Goal: Task Accomplishment & Management: Manage account settings

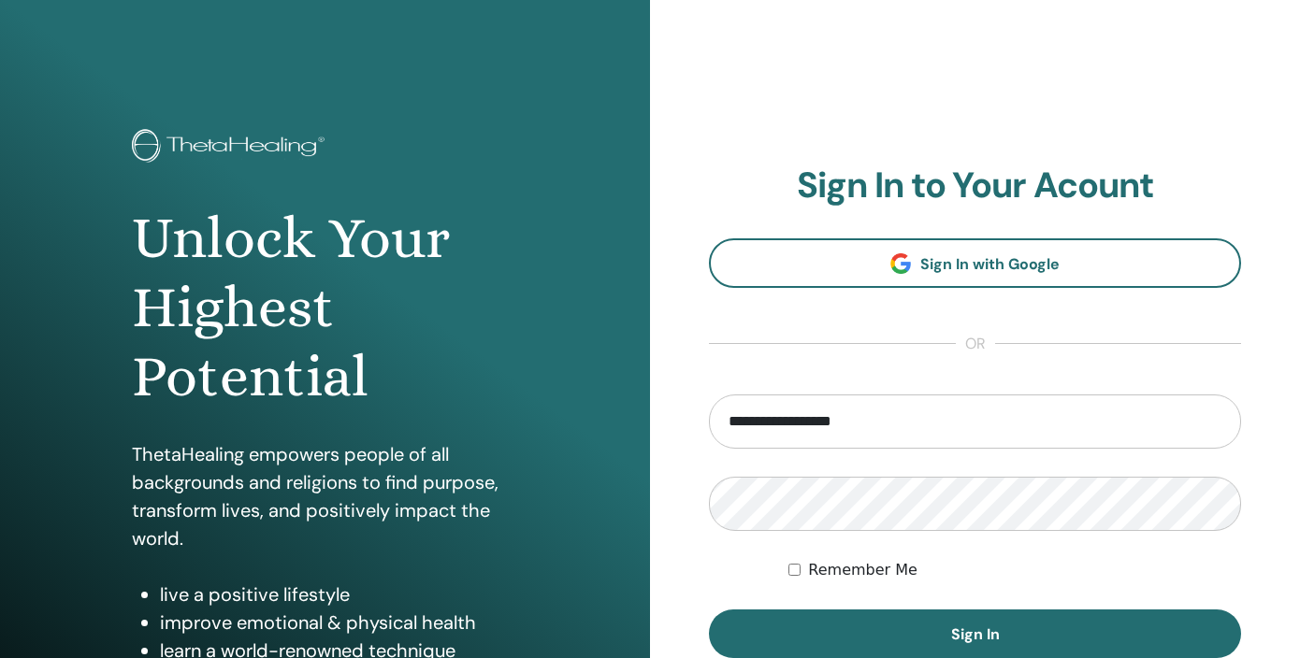
type input "**********"
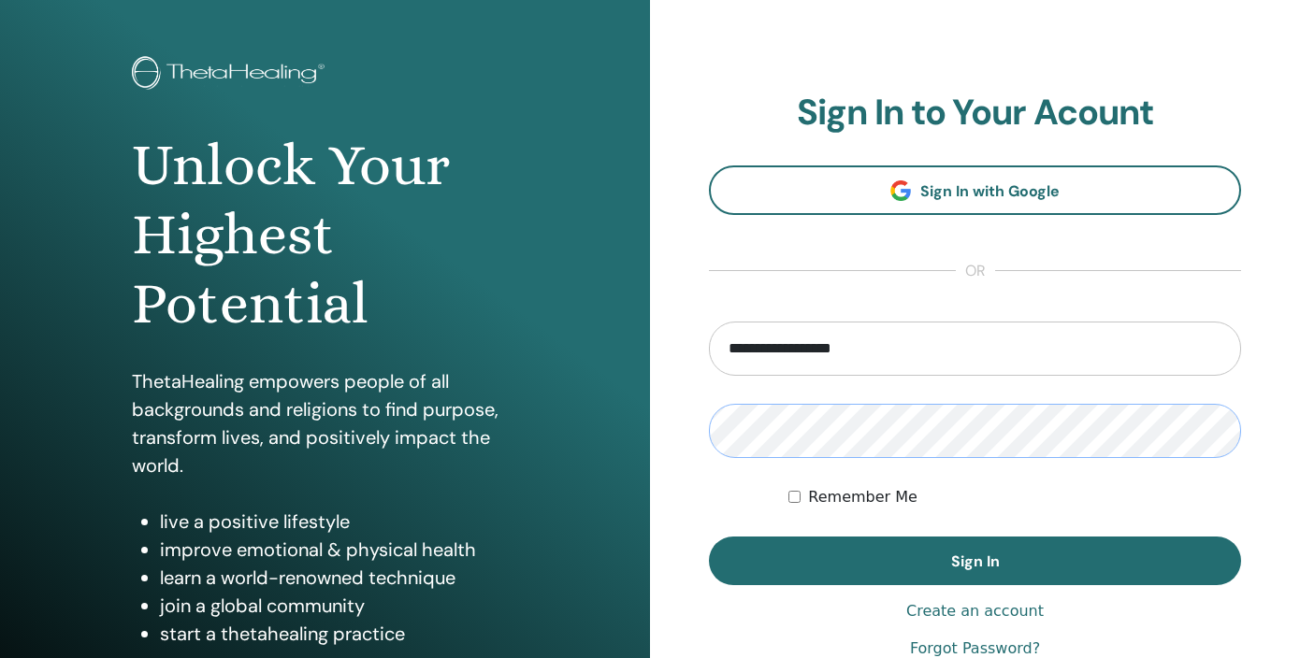
scroll to position [78, 0]
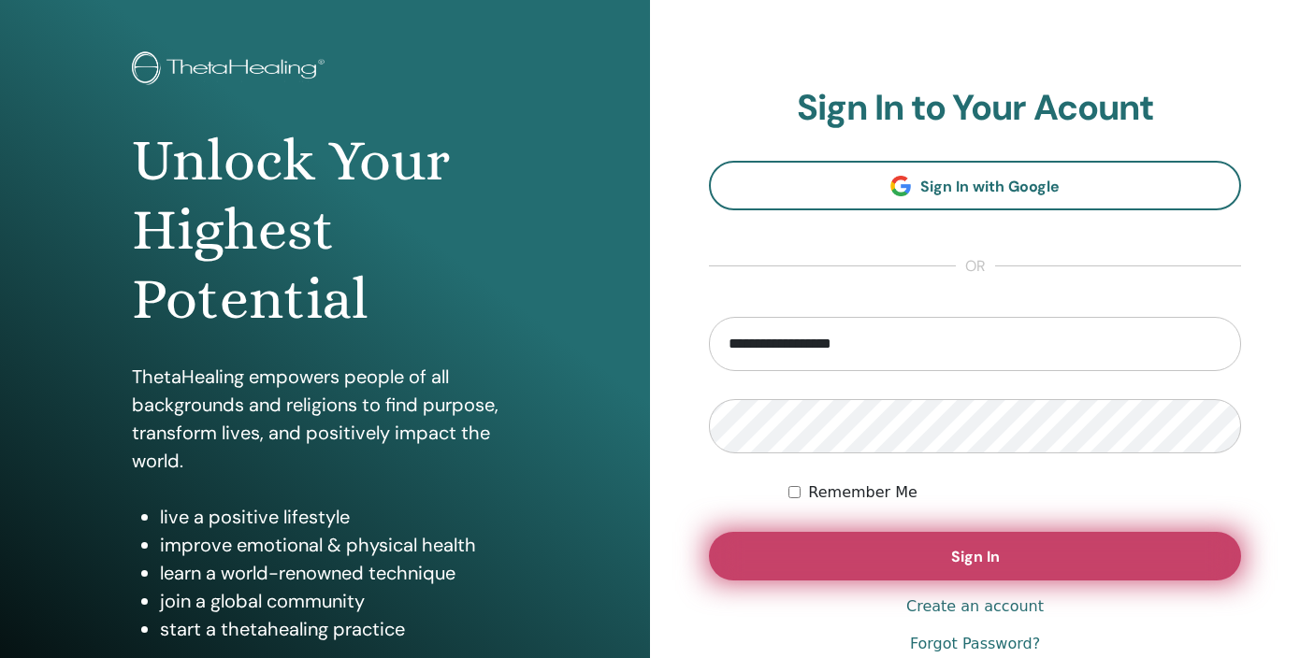
click at [801, 550] on button "Sign In" at bounding box center [975, 556] width 532 height 49
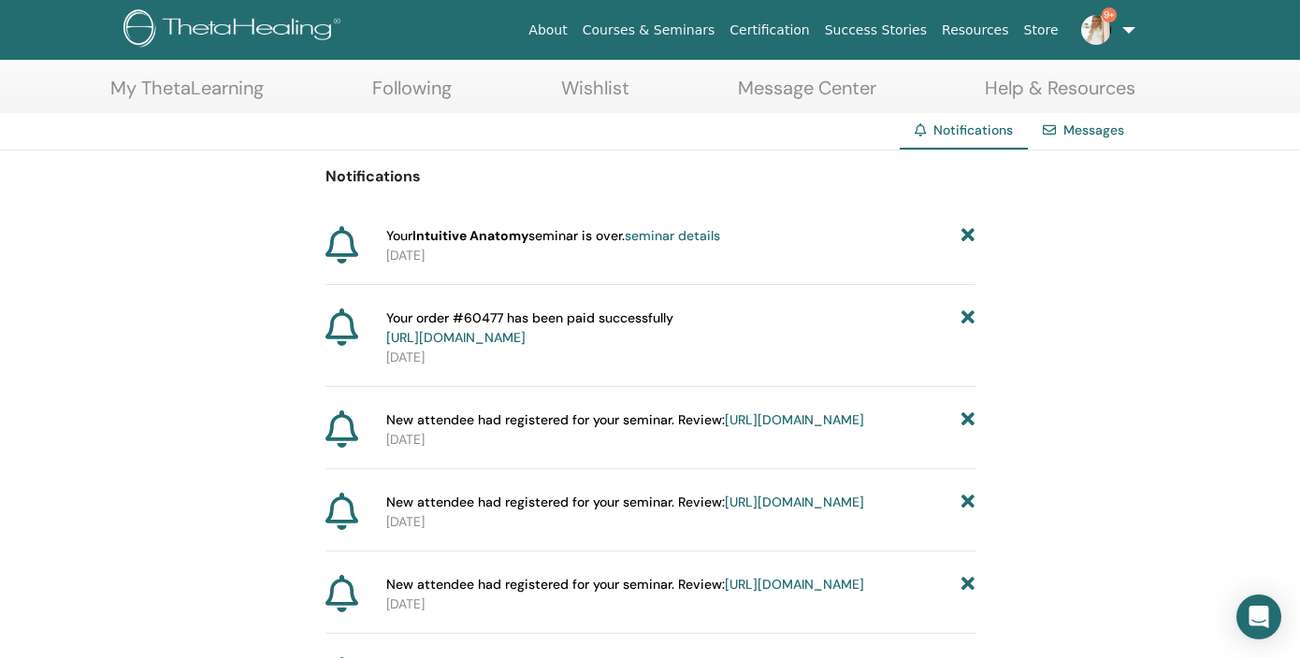
scroll to position [89, 0]
click at [725, 427] on link "[URL][DOMAIN_NAME]" at bounding box center [794, 418] width 139 height 17
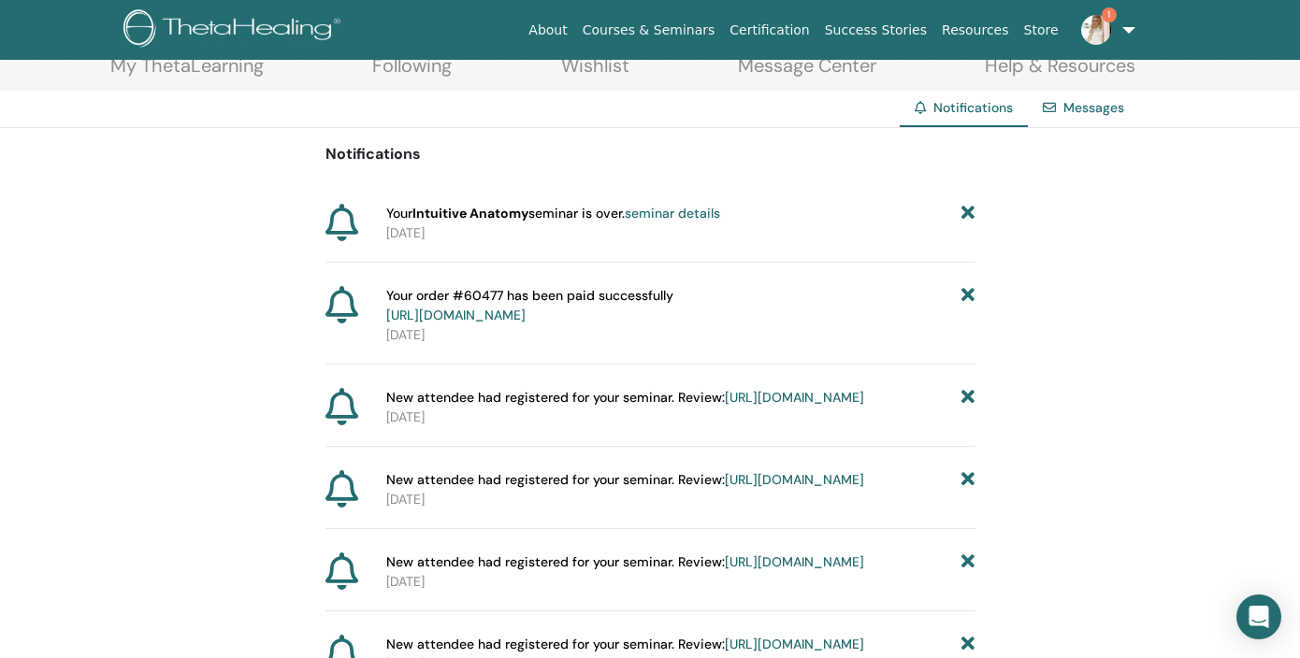
scroll to position [112, 0]
click at [659, 211] on link "seminar details" at bounding box center [672, 211] width 95 height 17
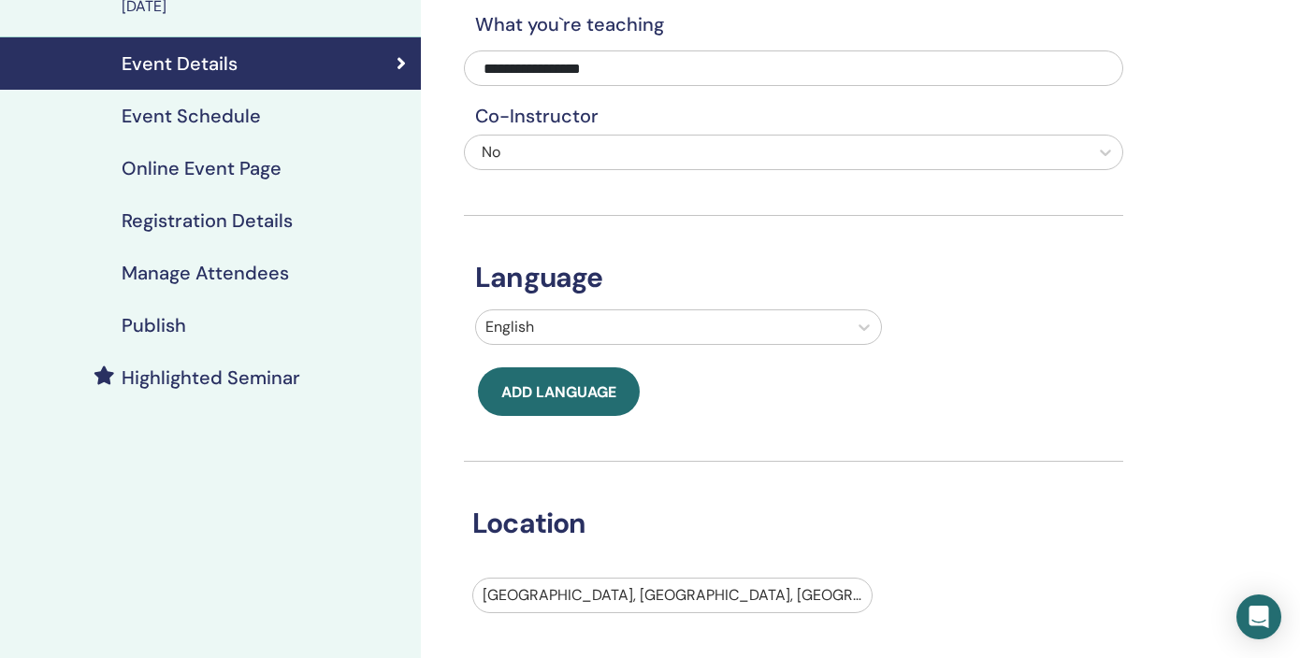
scroll to position [142, 0]
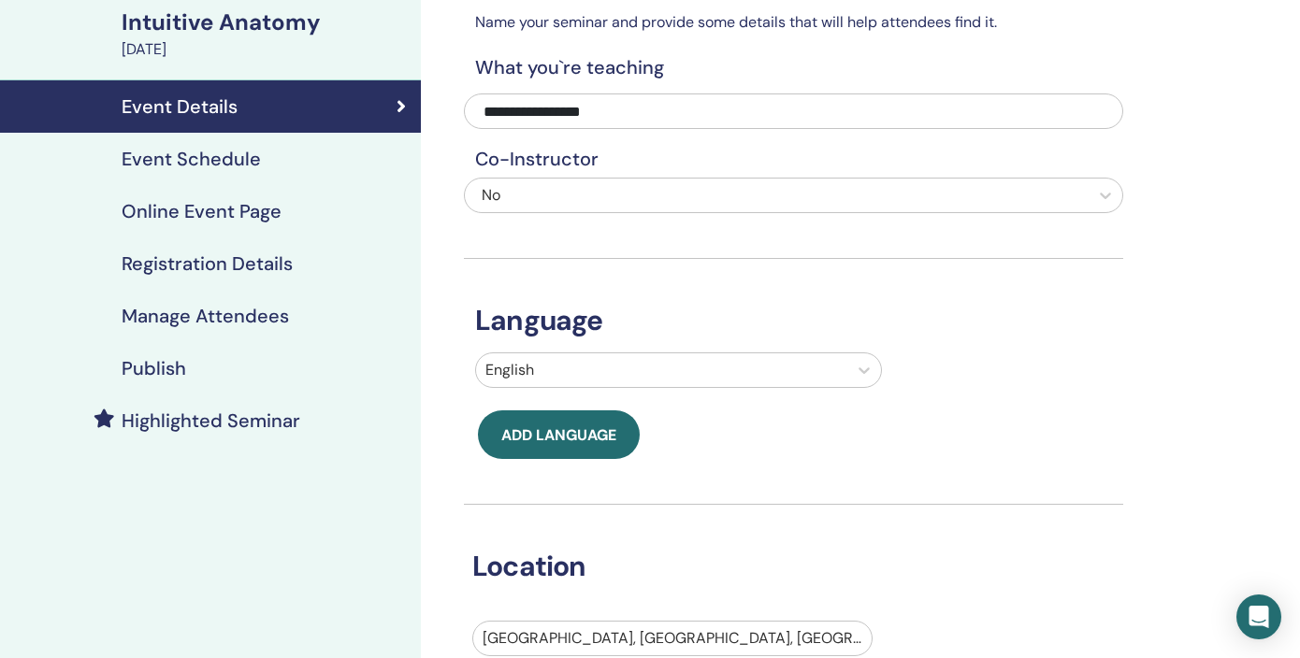
click at [258, 266] on h4 "Registration Details" at bounding box center [207, 263] width 171 height 22
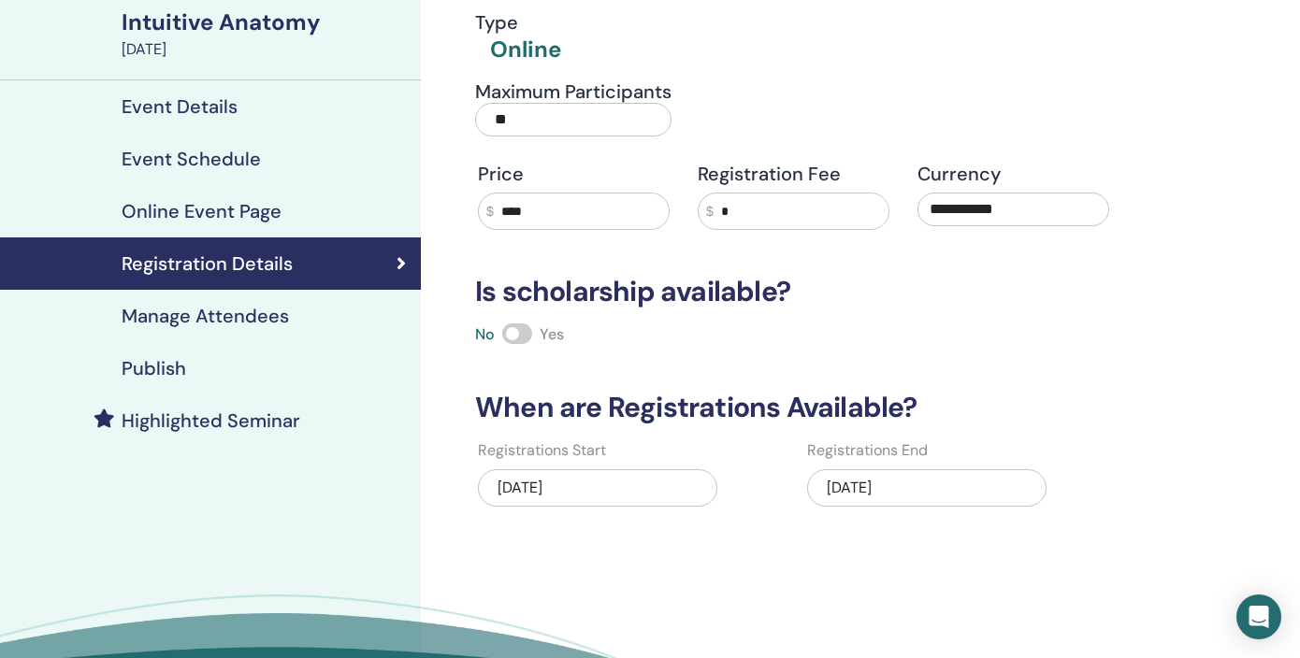
click at [294, 321] on div "Manage Attendees" at bounding box center [210, 316] width 391 height 22
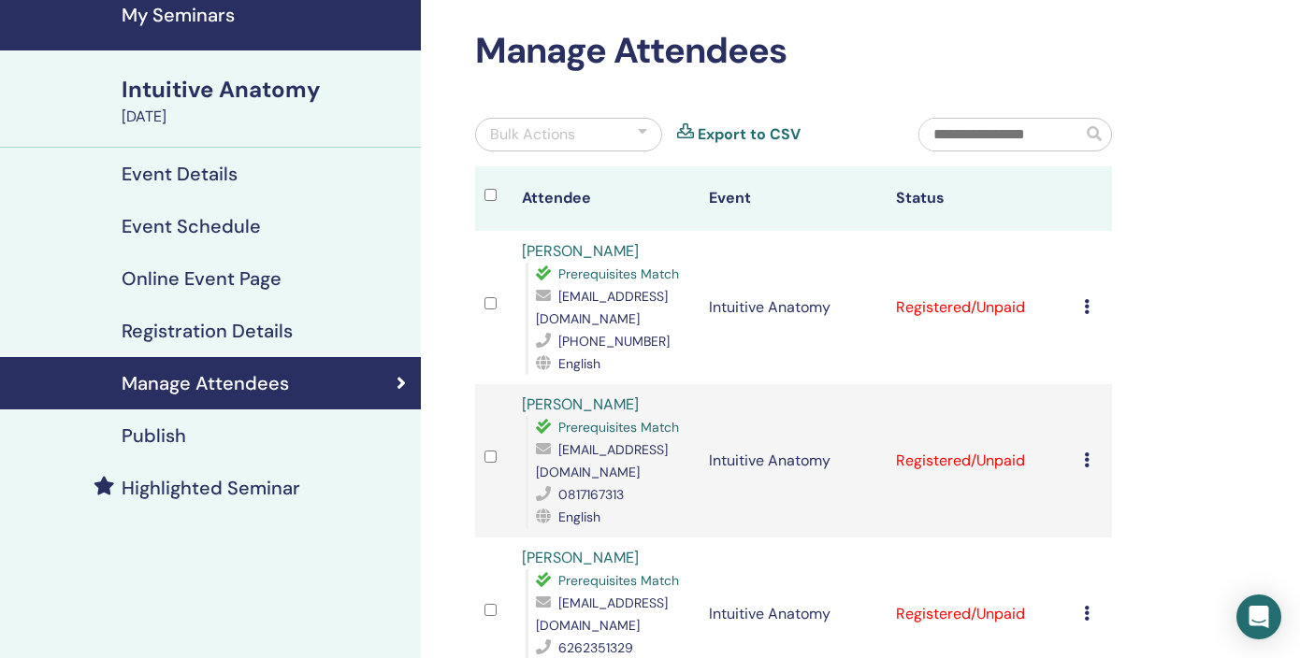
scroll to position [74, 0]
